Goal: Information Seeking & Learning: Learn about a topic

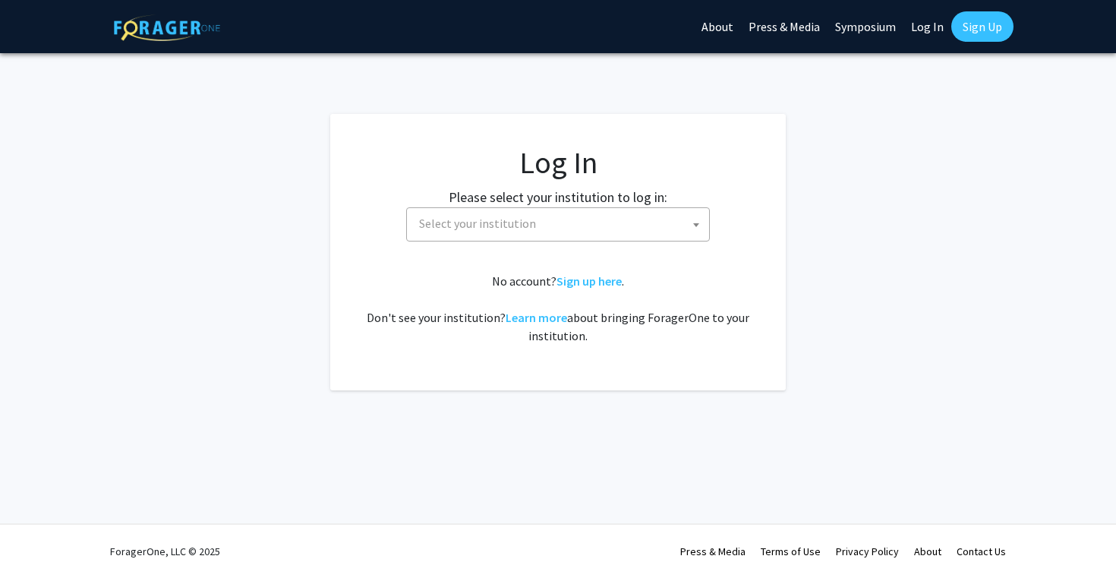
select select
click at [574, 219] on span "Select your institution" at bounding box center [561, 223] width 296 height 31
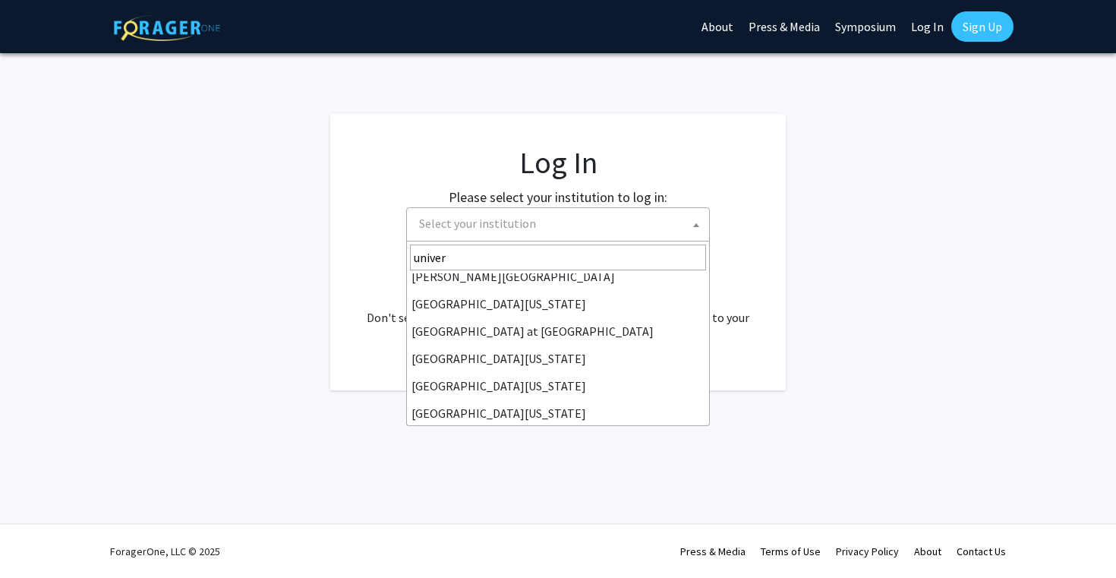
scroll to position [446, 0]
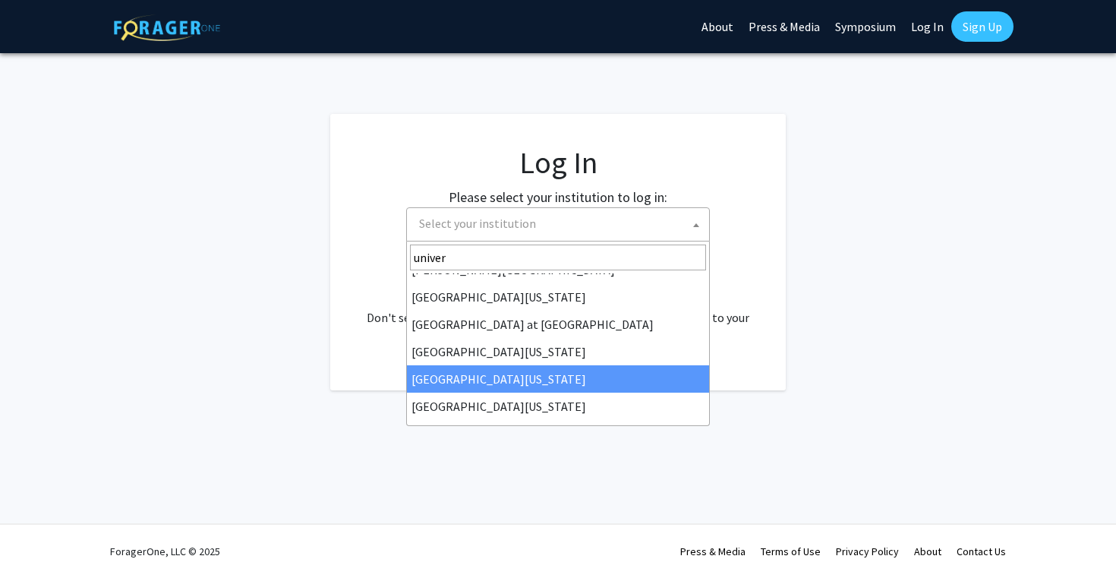
type input "univer"
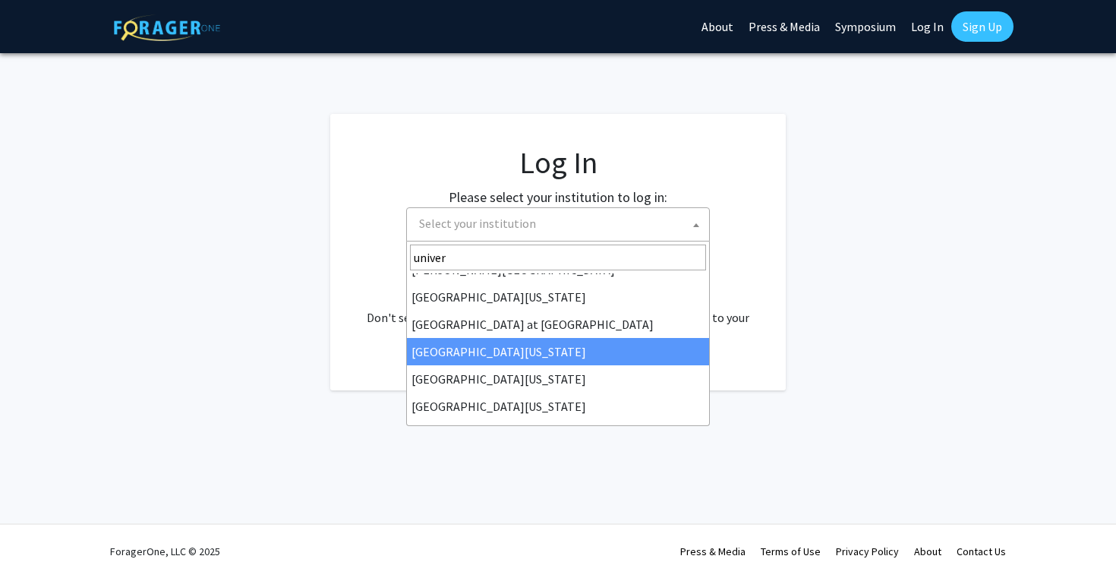
select select "13"
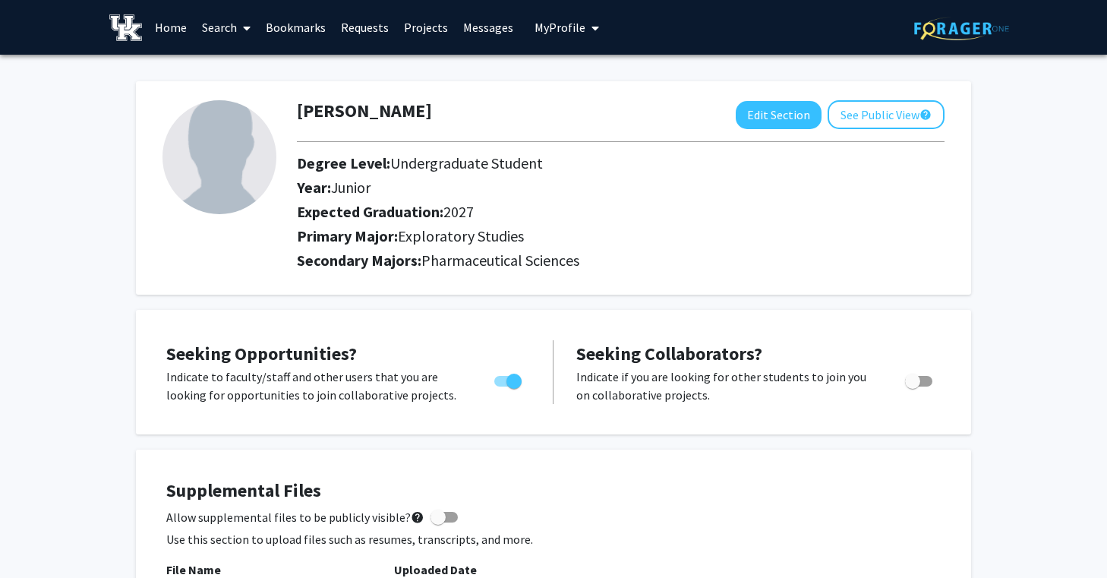
click at [211, 30] on link "Search" at bounding box center [226, 27] width 64 height 53
click at [238, 77] on span "Faculty/Staff" at bounding box center [250, 70] width 112 height 30
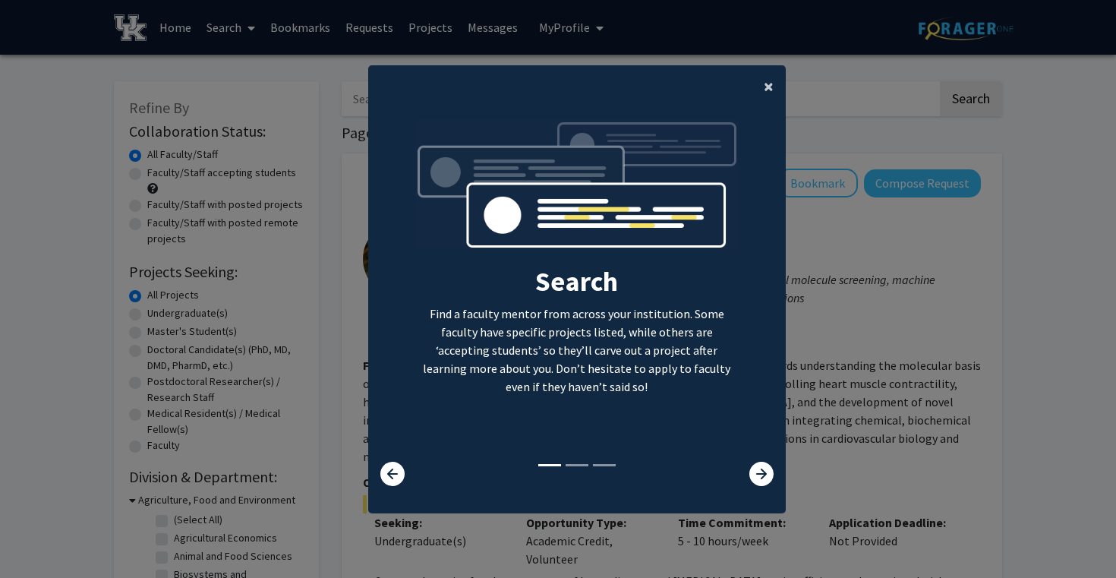
click at [765, 84] on span "×" at bounding box center [769, 86] width 10 height 24
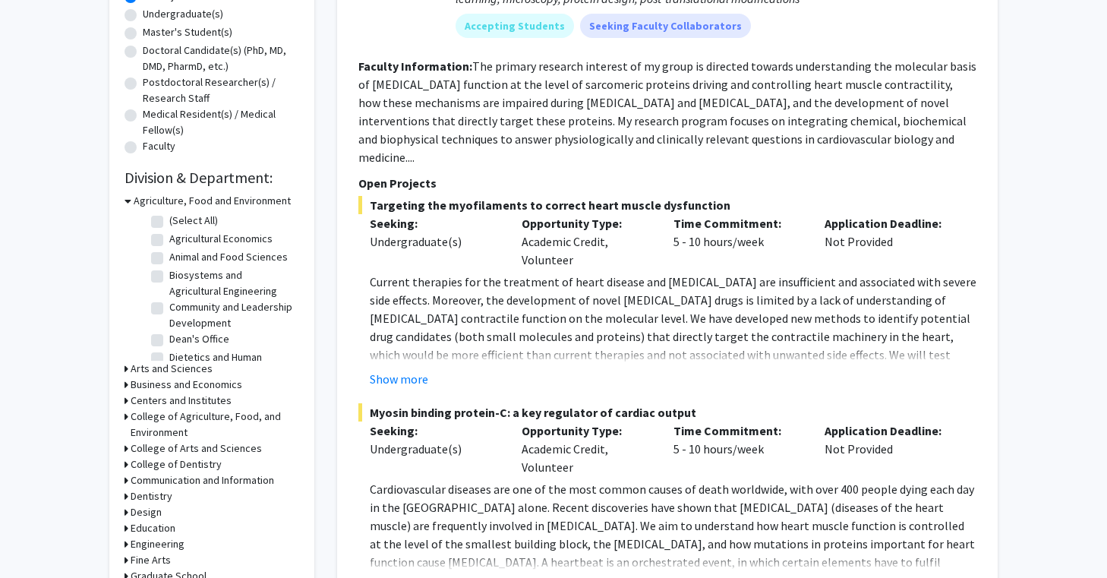
scroll to position [352, 0]
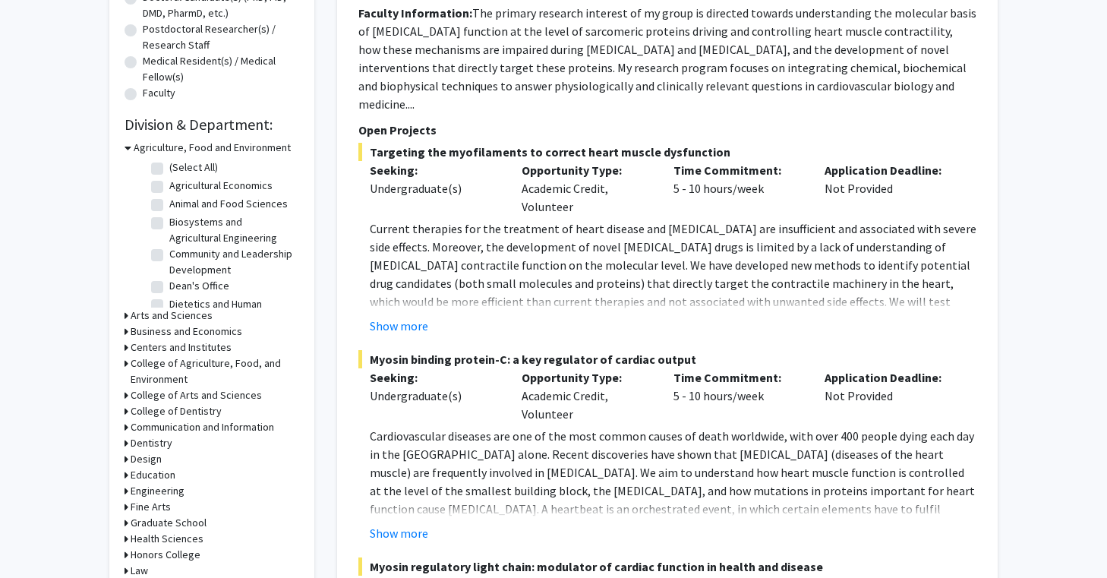
click at [120, 144] on div "Refine By Collaboration Status: Collaboration Status All Faculty/Staff Collabor…" at bounding box center [211, 217] width 205 height 976
click at [127, 145] on icon at bounding box center [127, 148] width 7 height 16
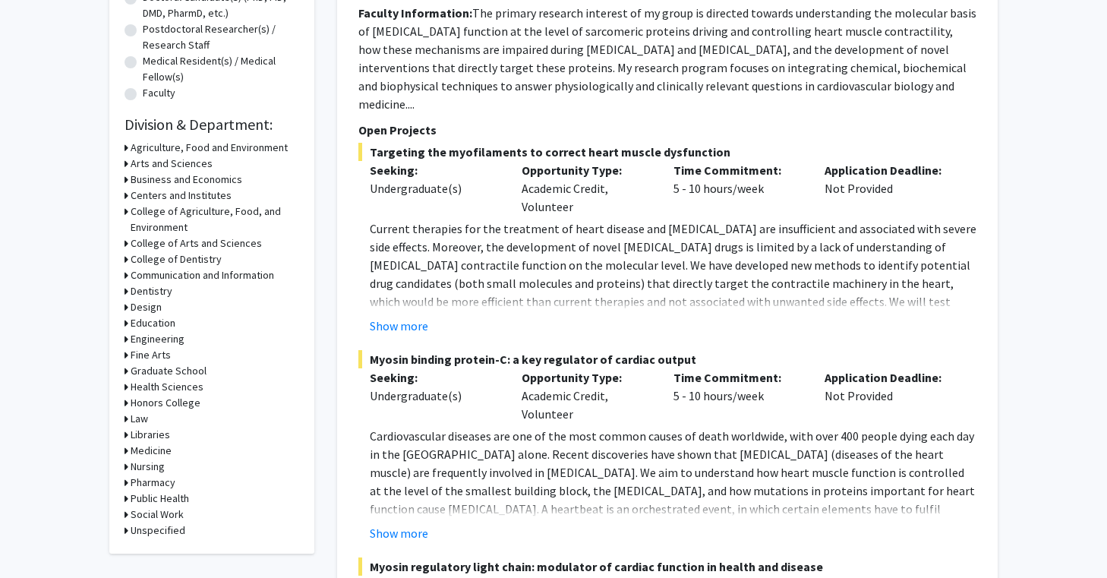
click at [164, 480] on h3 "Pharmacy" at bounding box center [153, 482] width 45 height 16
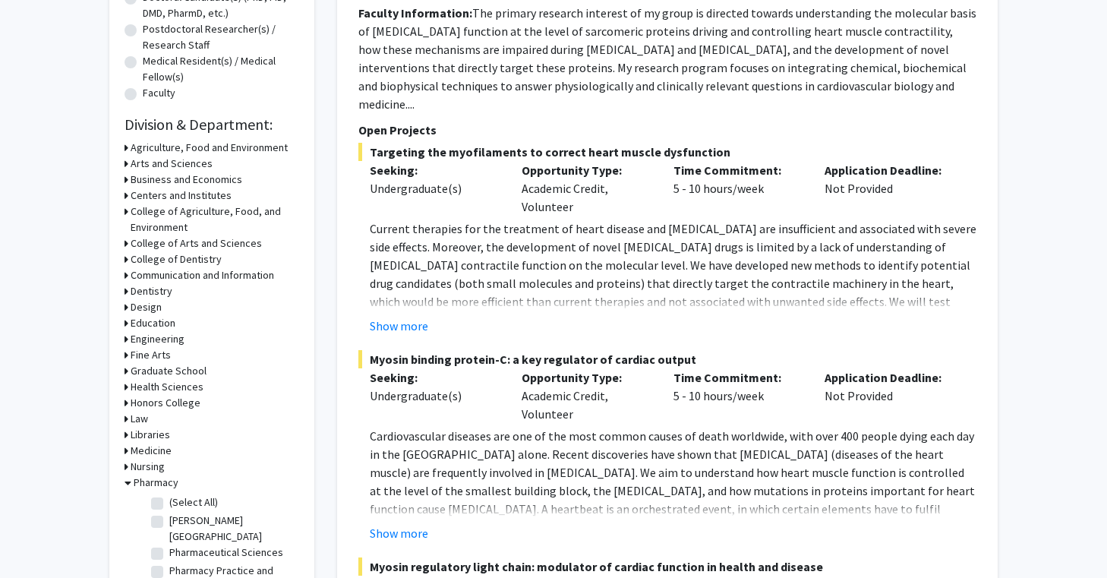
scroll to position [404, 0]
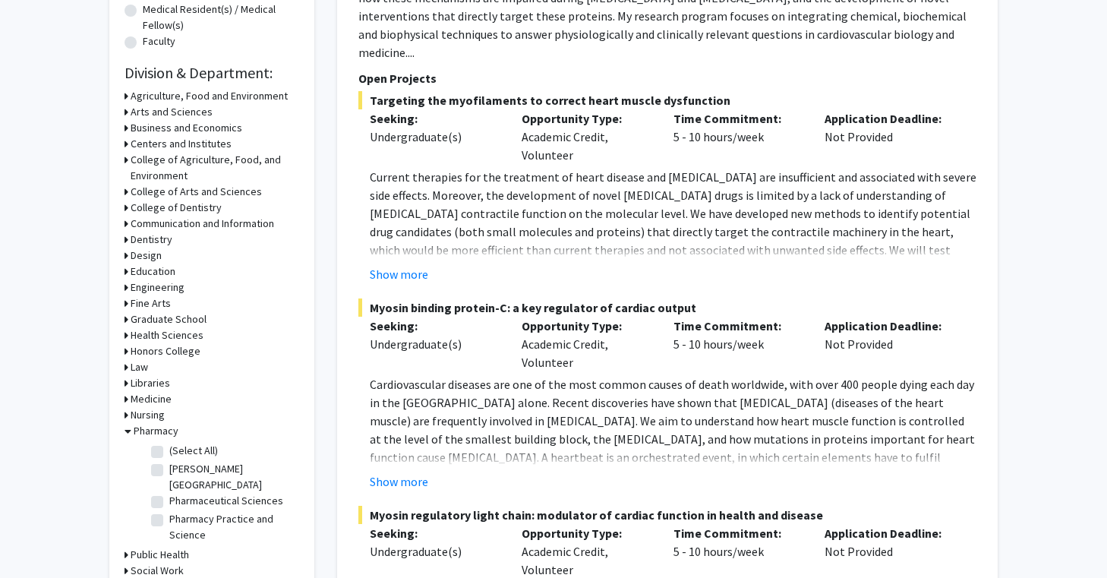
click at [163, 453] on fg-checkbox "(Select All) (Select All)" at bounding box center [223, 452] width 144 height 18
click at [169, 452] on label "(Select All)" at bounding box center [193, 451] width 49 height 16
click at [169, 452] on input "(Select All)" at bounding box center [174, 448] width 10 height 10
checkbox input "true"
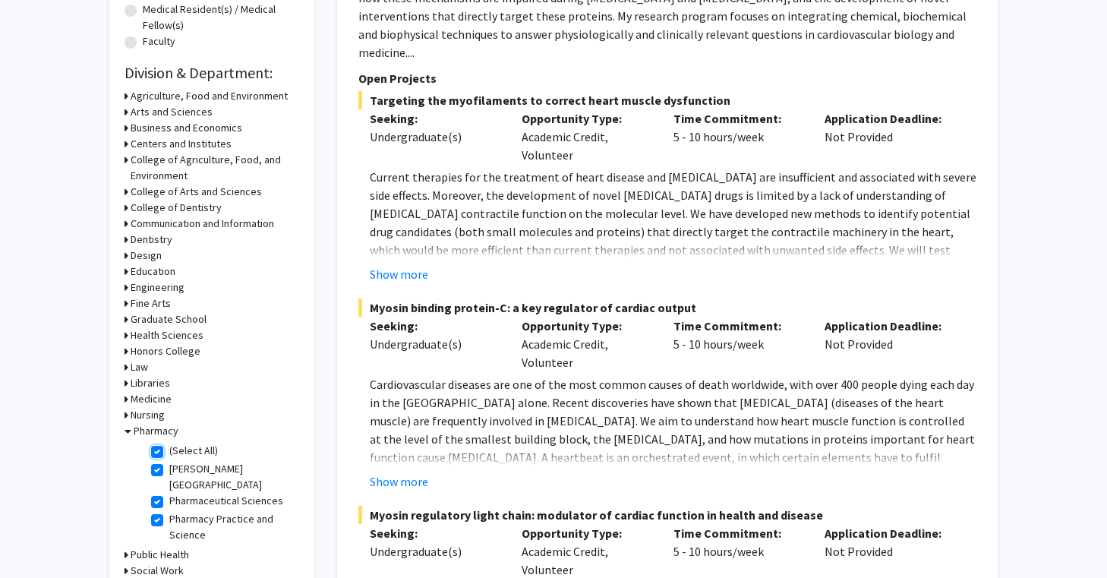
checkbox input "true"
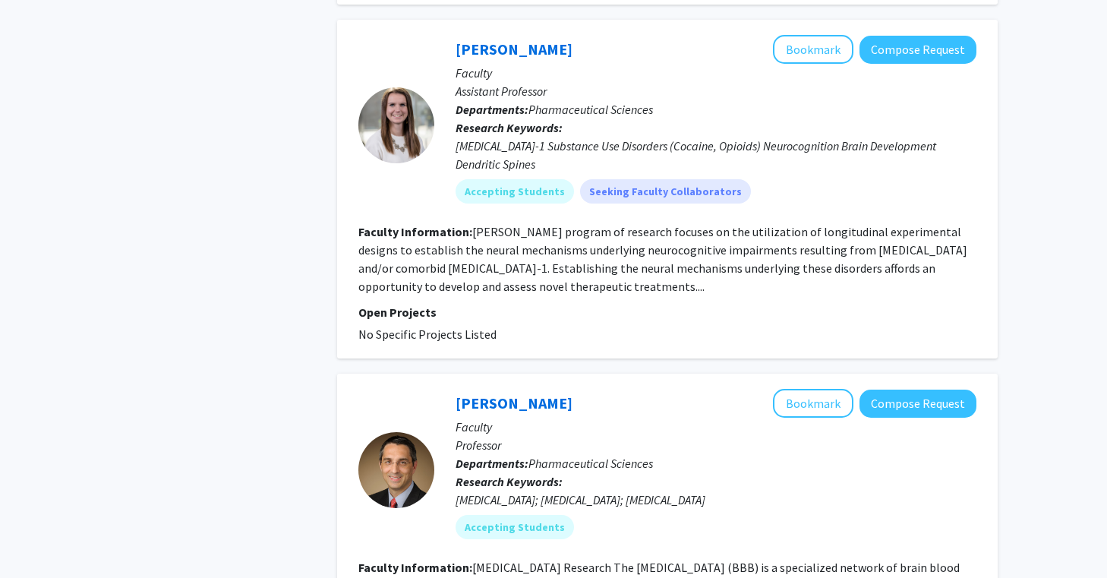
scroll to position [1407, 0]
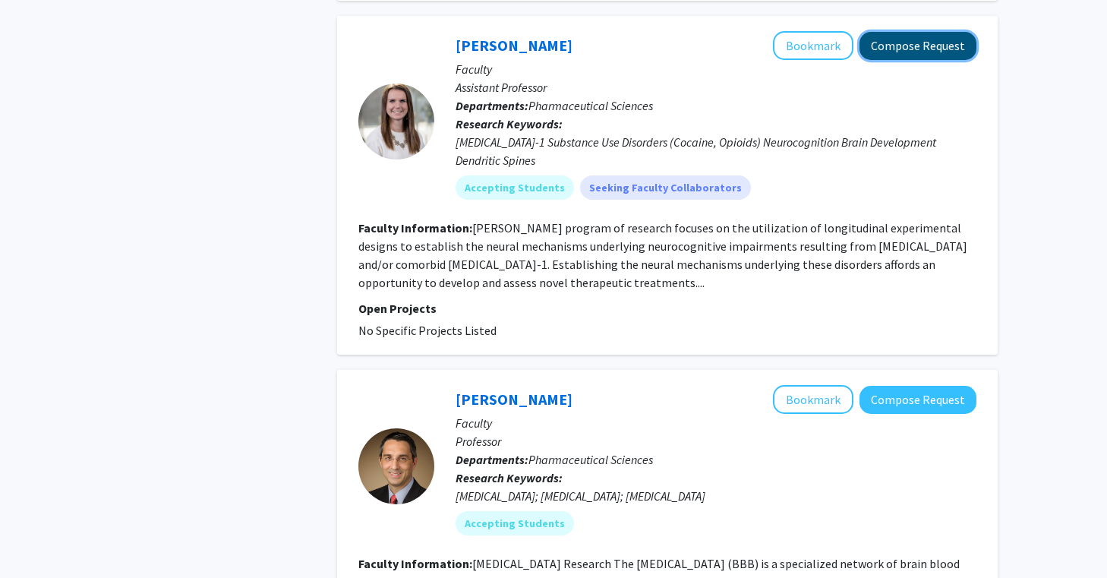
click at [897, 32] on button "Compose Request" at bounding box center [917, 46] width 117 height 28
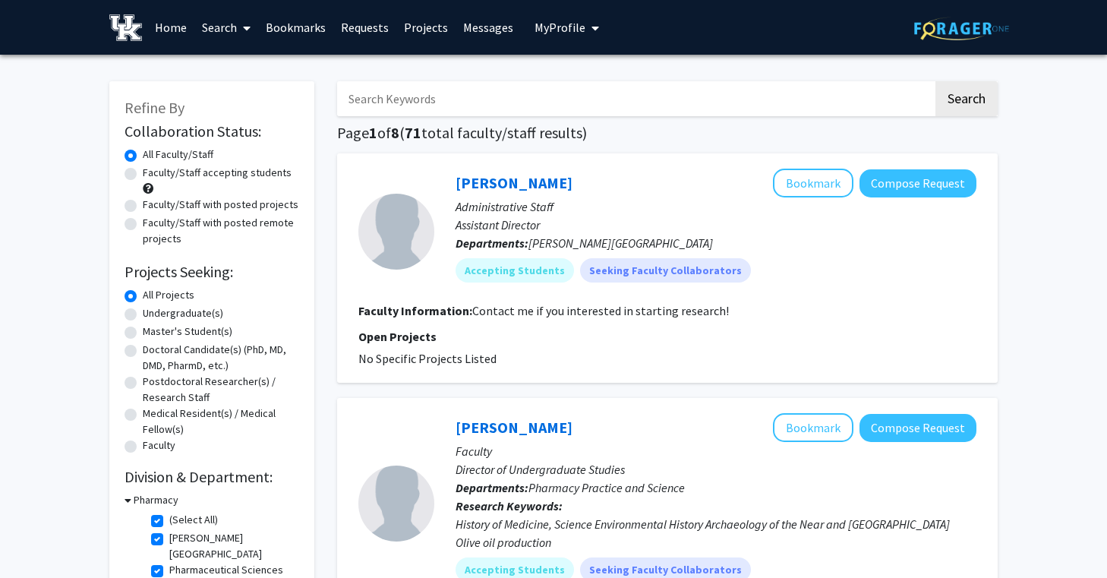
click at [165, 313] on label "Undergraduate(s)" at bounding box center [183, 313] width 80 height 16
click at [153, 313] on input "Undergraduate(s)" at bounding box center [148, 310] width 10 height 10
radio input "true"
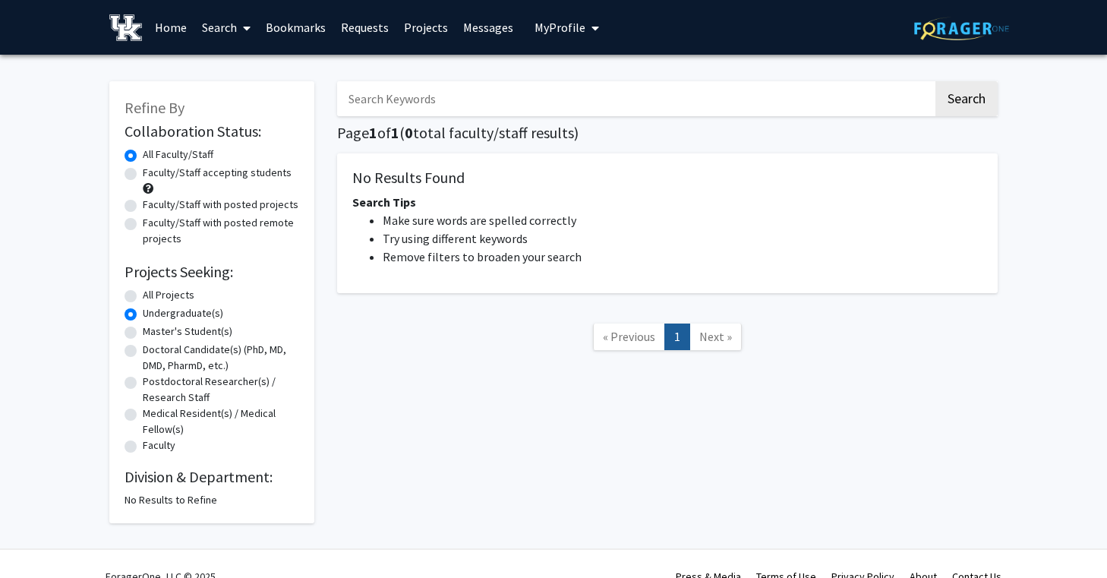
click at [156, 298] on label "All Projects" at bounding box center [169, 295] width 52 height 16
click at [153, 297] on input "All Projects" at bounding box center [148, 292] width 10 height 10
radio input "true"
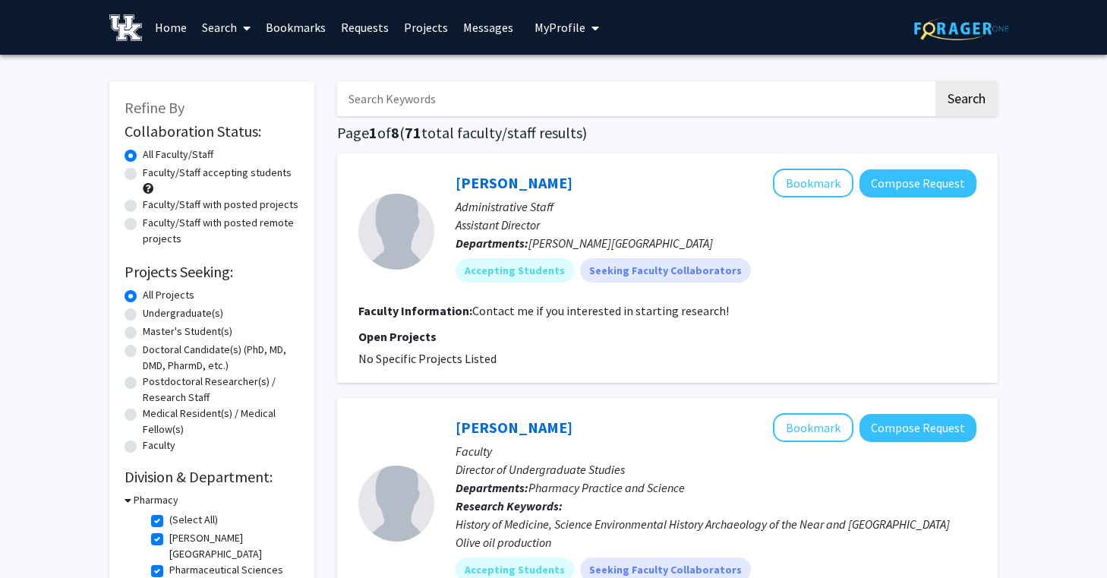
click at [185, 172] on label "Faculty/Staff accepting students" at bounding box center [217, 173] width 149 height 16
click at [153, 172] on input "Faculty/Staff accepting students" at bounding box center [148, 170] width 10 height 10
radio input "true"
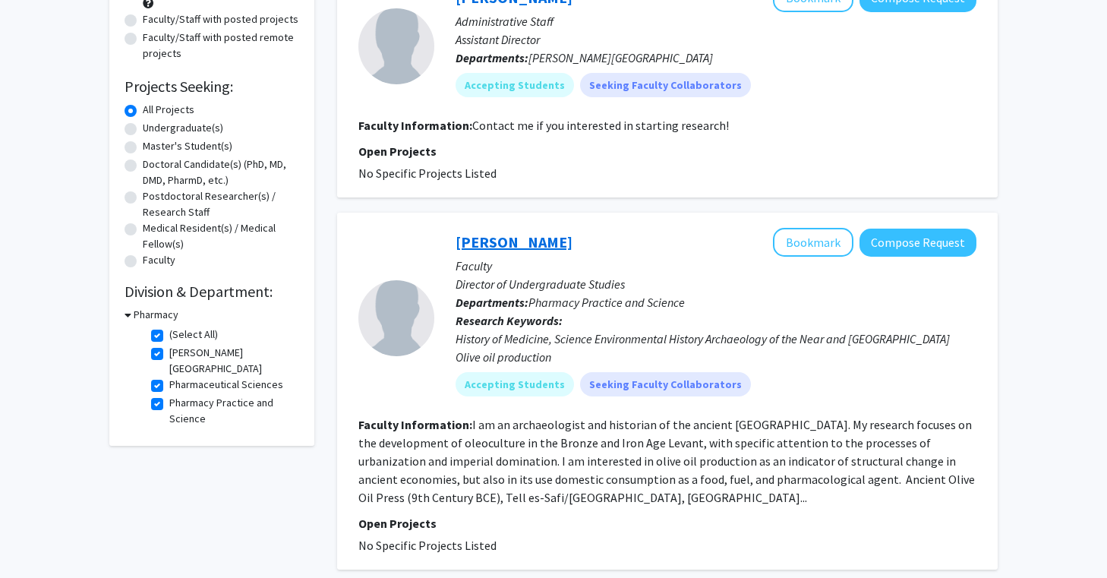
scroll to position [187, 0]
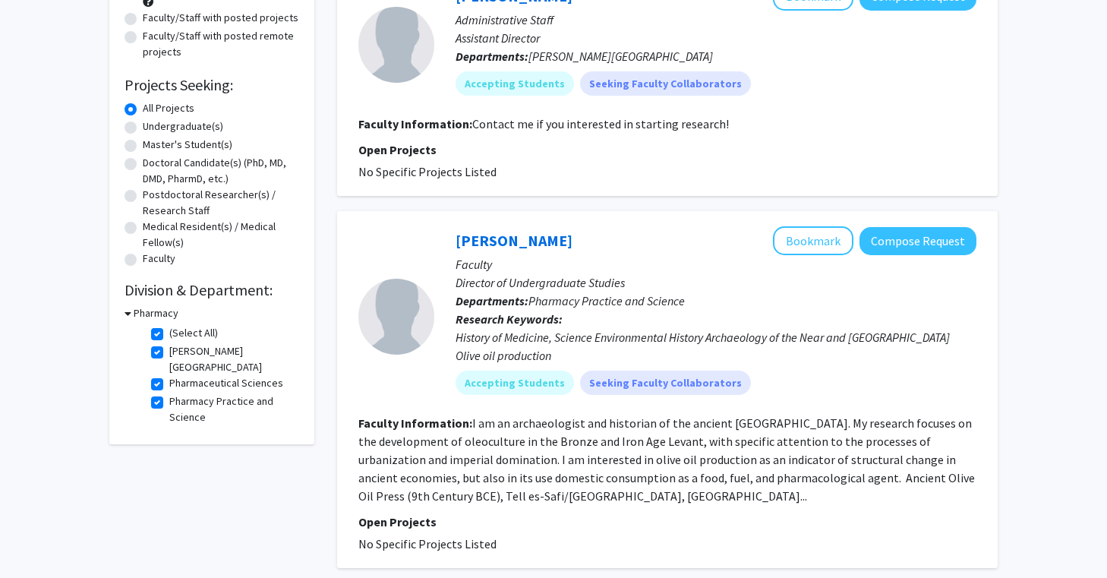
click at [169, 331] on label "(Select All)" at bounding box center [193, 333] width 49 height 16
click at [169, 331] on input "(Select All)" at bounding box center [174, 330] width 10 height 10
checkbox input "false"
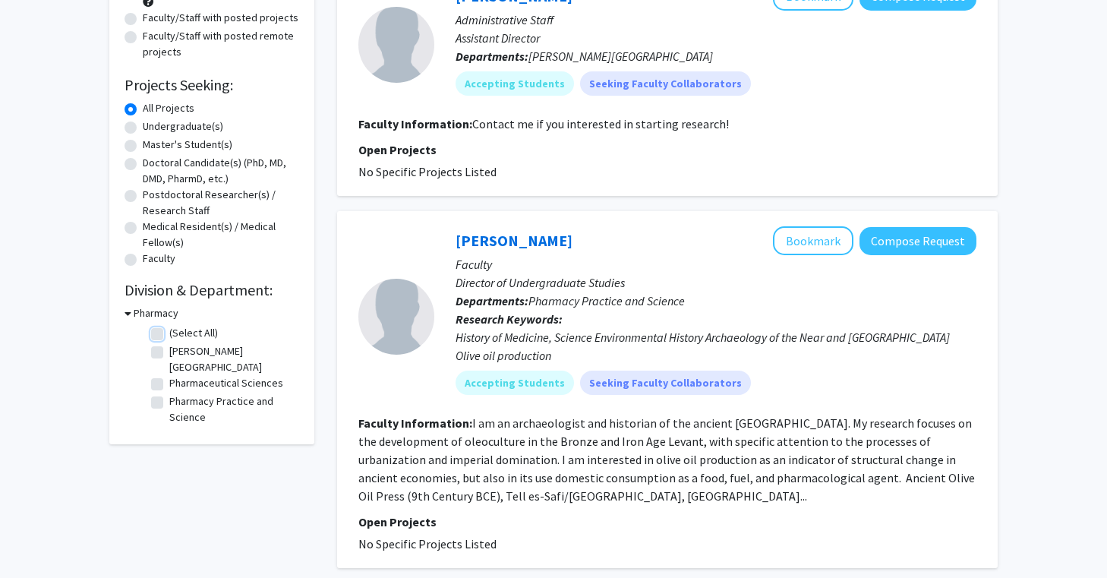
checkbox input "false"
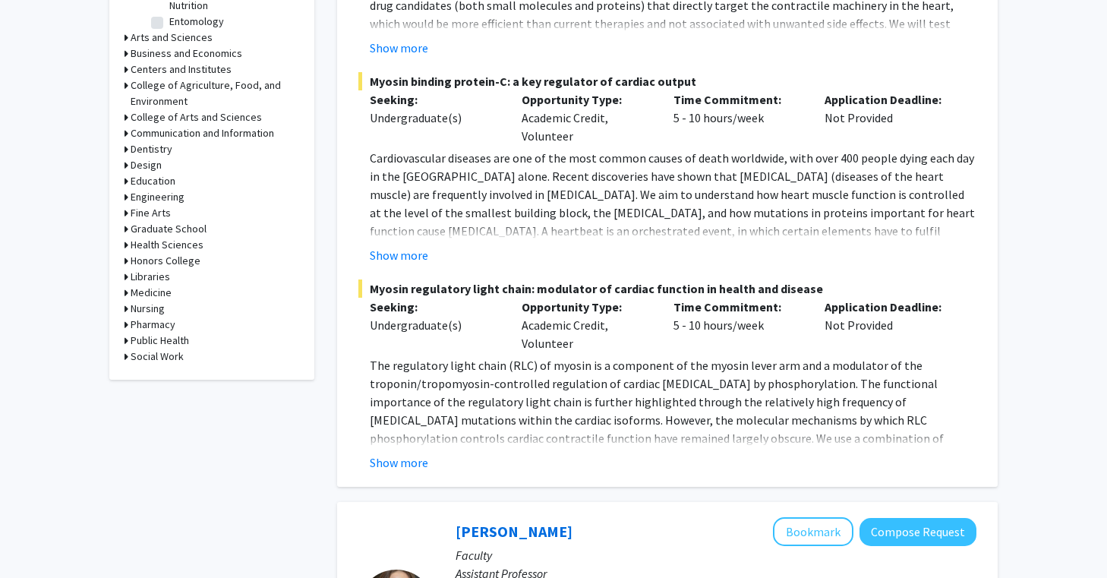
scroll to position [587, 0]
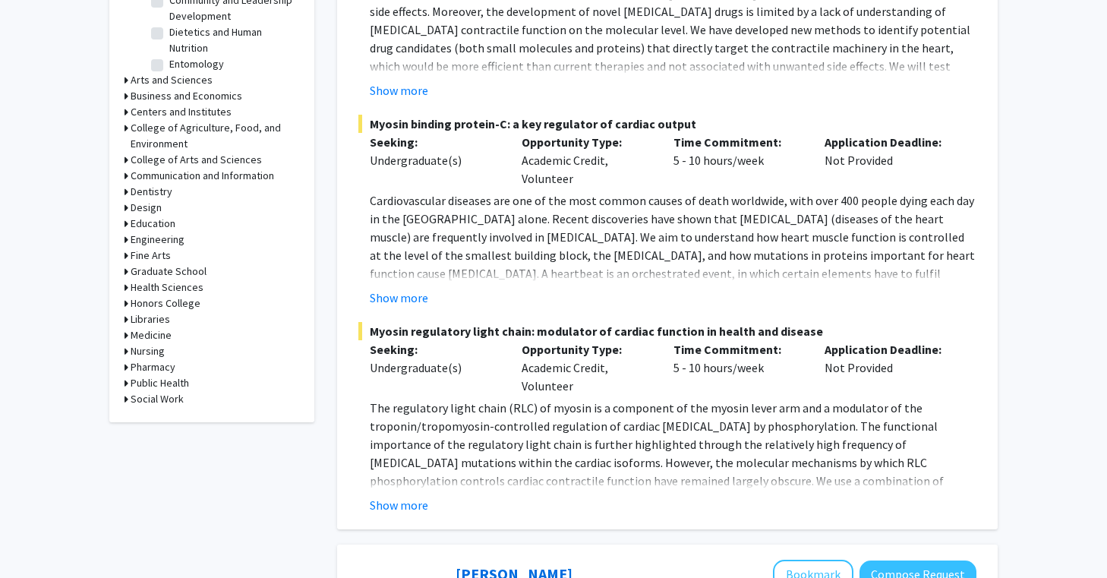
click at [159, 336] on h3 "Medicine" at bounding box center [151, 335] width 41 height 16
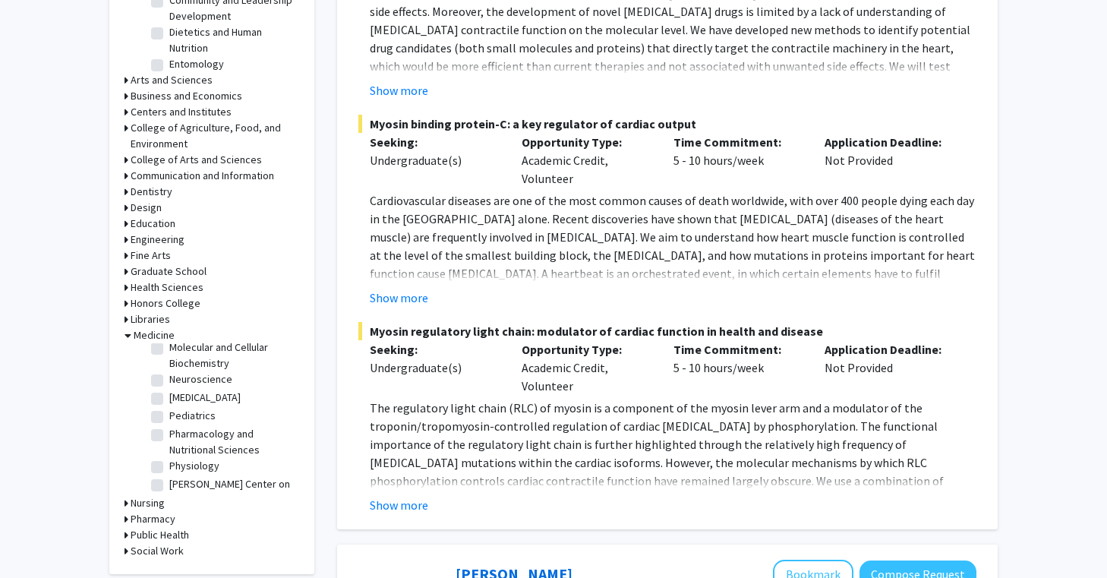
scroll to position [148, 0]
click at [213, 436] on label "Pharmacology and Nutritional Sciences" at bounding box center [232, 452] width 126 height 32
click at [179, 436] on input "Pharmacology and Nutritional Sciences" at bounding box center [174, 441] width 10 height 10
checkbox input "true"
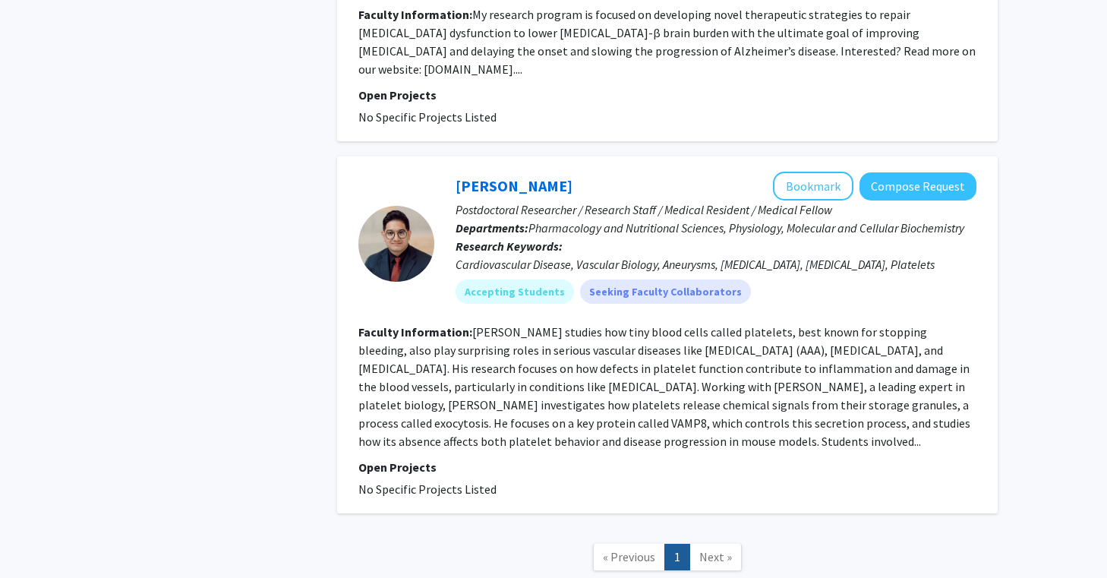
scroll to position [1588, 0]
